Goal: Task Accomplishment & Management: Manage account settings

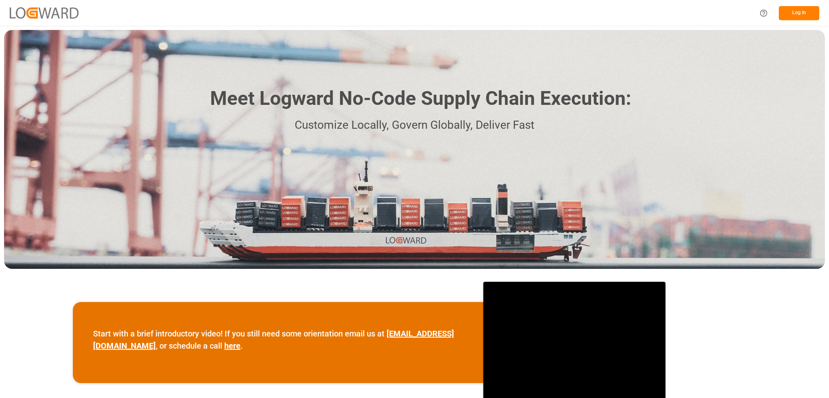
click at [804, 13] on button "Log In" at bounding box center [799, 13] width 40 height 14
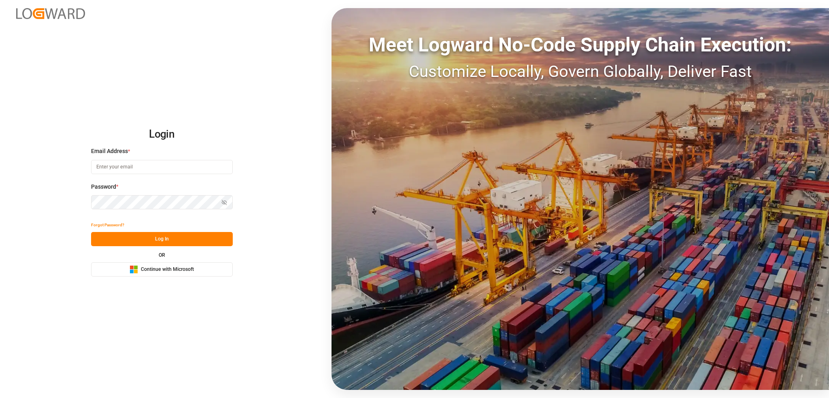
click at [118, 169] on input at bounding box center [162, 167] width 142 height 14
click at [176, 239] on button "Log In" at bounding box center [162, 239] width 142 height 14
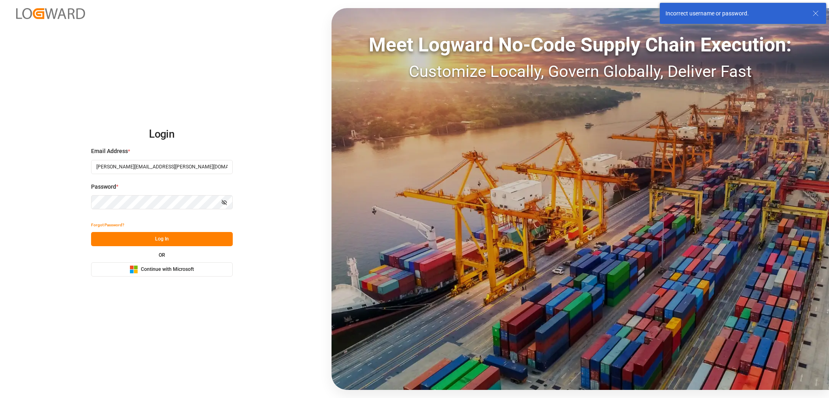
click at [224, 202] on icon "button" at bounding box center [224, 203] width 6 height 6
click at [189, 240] on button "Log In" at bounding box center [162, 239] width 142 height 14
click at [138, 167] on input "[PERSON_NAME][EMAIL_ADDRESS][PERSON_NAME][DOMAIN_NAME]" at bounding box center [162, 167] width 142 height 14
type input "[PERSON_NAME][EMAIL_ADDRESS][PERSON_NAME][DOMAIN_NAME]"
click at [189, 239] on button "Log In" at bounding box center [162, 239] width 142 height 14
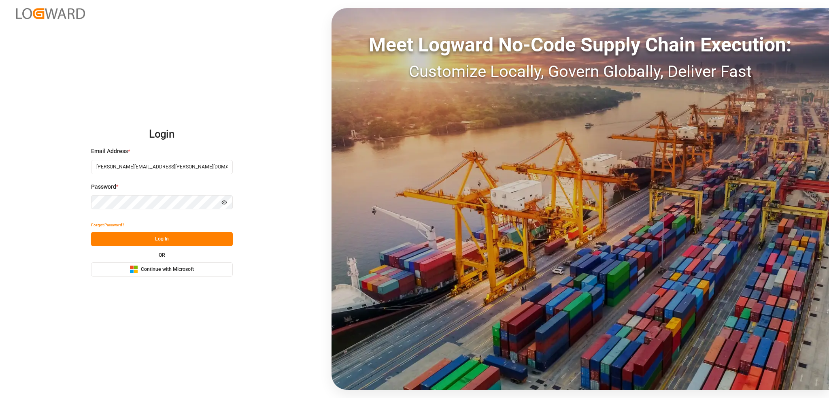
click at [169, 238] on button "Log In" at bounding box center [162, 239] width 142 height 14
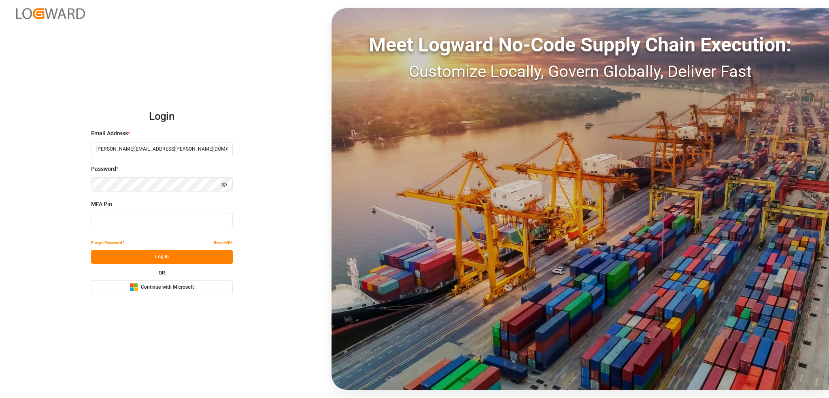
click at [176, 287] on span "Continue with Microsoft" at bounding box center [167, 287] width 53 height 7
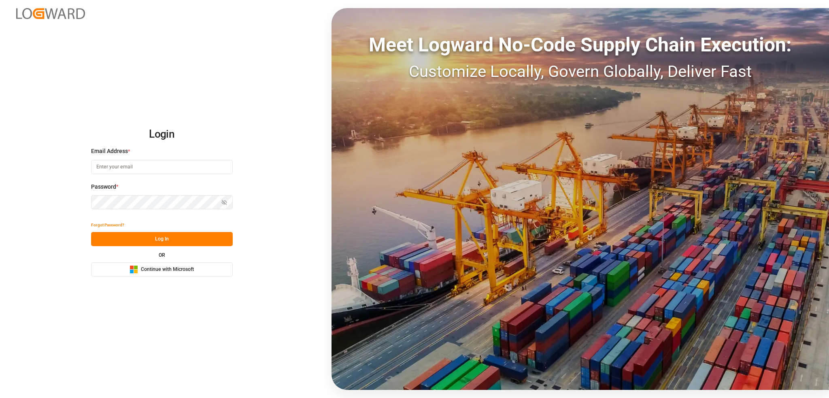
click at [152, 167] on input at bounding box center [162, 167] width 142 height 14
type input "mario.stobbe@evonik.com"
click at [159, 240] on button "Log In" at bounding box center [162, 239] width 142 height 14
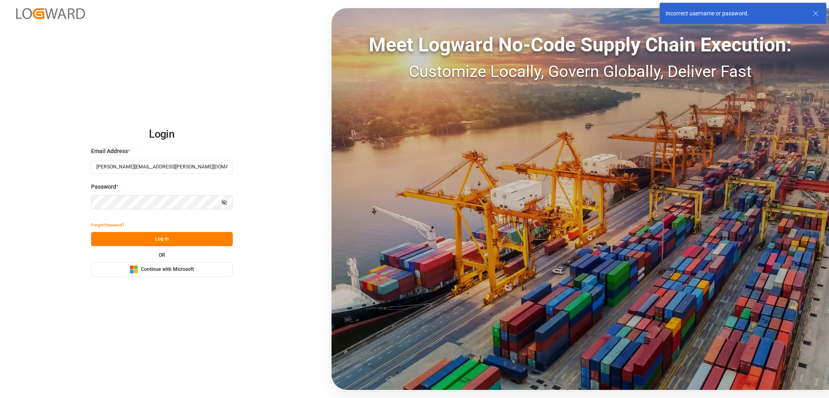
click at [223, 202] on icon "button" at bounding box center [224, 203] width 6 height 6
click at [170, 236] on button "Log In" at bounding box center [162, 239] width 142 height 14
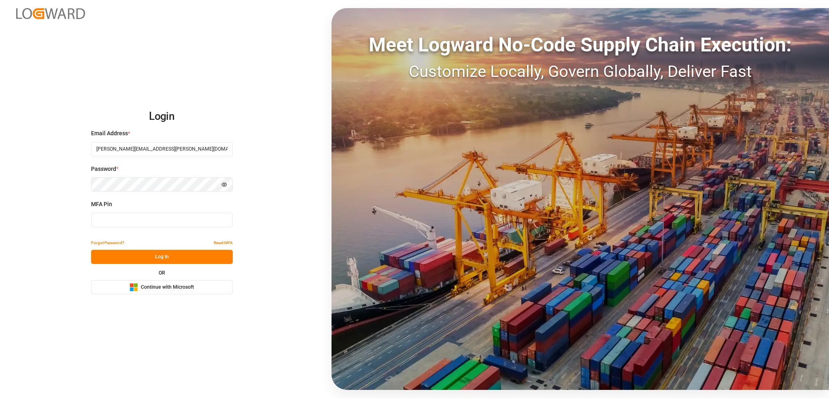
click at [174, 221] on input at bounding box center [162, 220] width 142 height 14
click at [176, 257] on button "Log In" at bounding box center [162, 257] width 142 height 14
click at [153, 219] on input "699253" at bounding box center [162, 220] width 142 height 14
type input "939483"
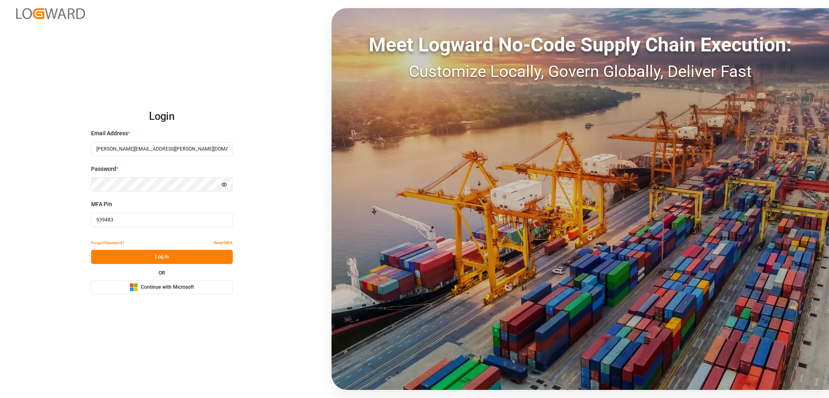
click at [170, 287] on span "Continue with Microsoft" at bounding box center [167, 287] width 53 height 7
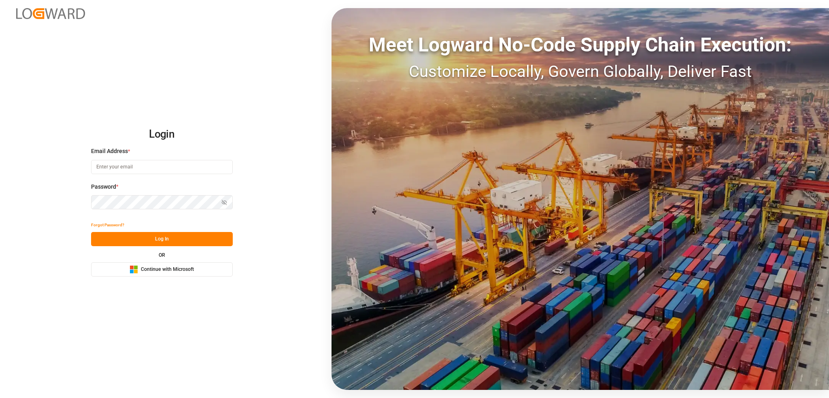
click at [169, 270] on span "Continue with Microsoft" at bounding box center [167, 269] width 53 height 7
